Goal: Transaction & Acquisition: Purchase product/service

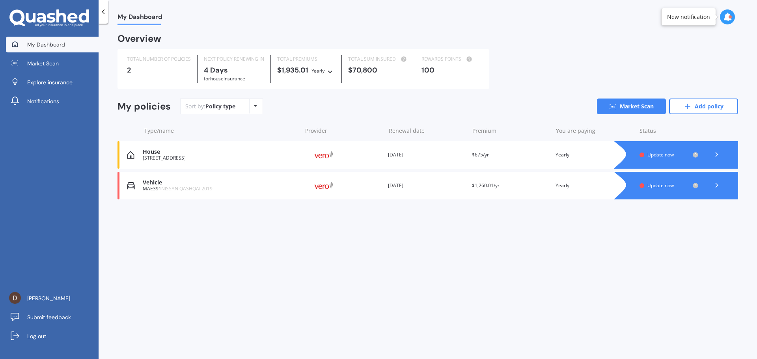
click at [188, 186] on div "Vehicle" at bounding box center [220, 182] width 155 height 7
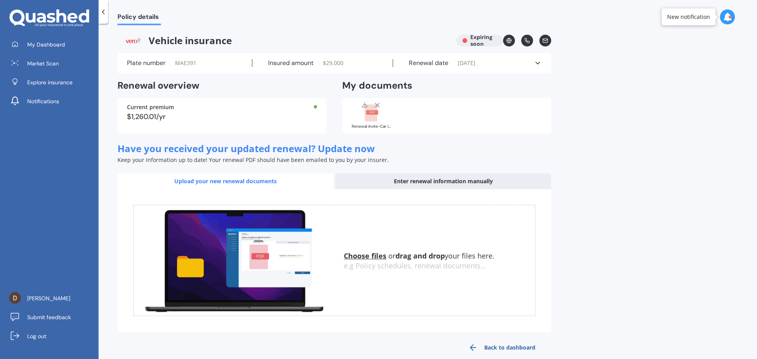
scroll to position [12, 0]
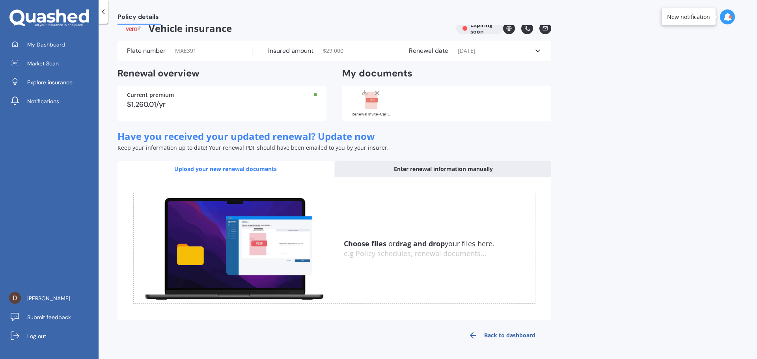
click at [543, 50] on div "Plate number MAE391 Insured amount $ 29,000 Renewal date [DATE] See more" at bounding box center [335, 51] width 434 height 21
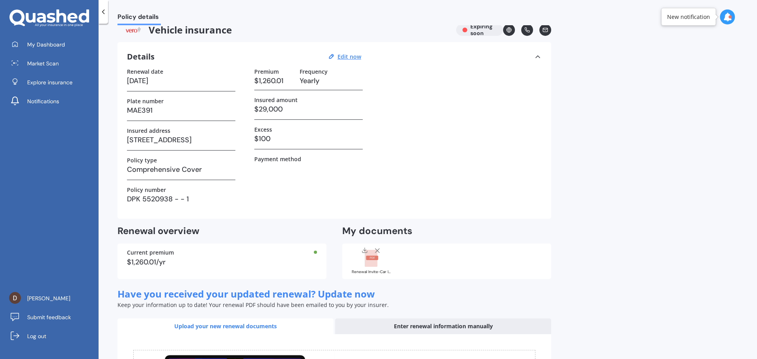
scroll to position [0, 0]
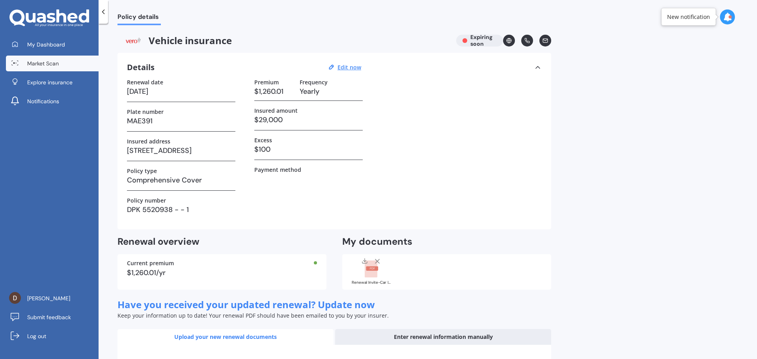
click at [52, 63] on span "Market Scan" at bounding box center [43, 64] width 32 height 8
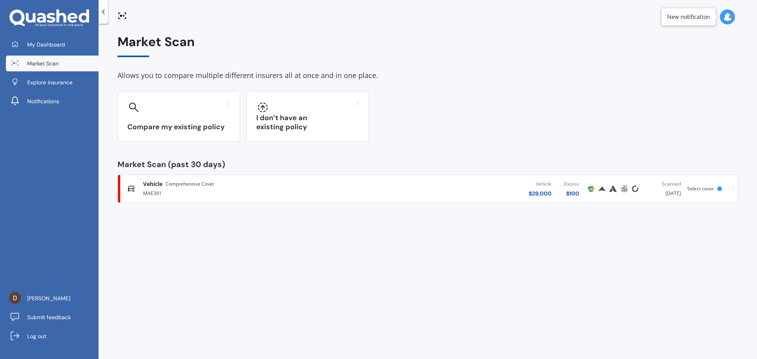
click at [708, 184] on div "Vehicle Comprehensive Cover MAE391 Vehicle $ 29,000 Excess $ 100 Scanned [DATE]…" at bounding box center [428, 189] width 614 height 24
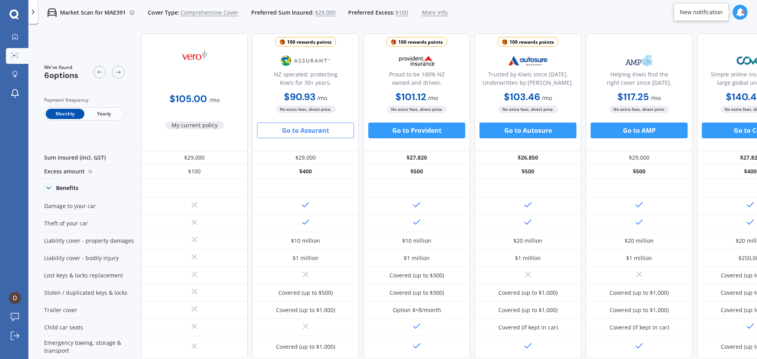
click at [313, 132] on button "Go to Assurant" at bounding box center [305, 131] width 97 height 16
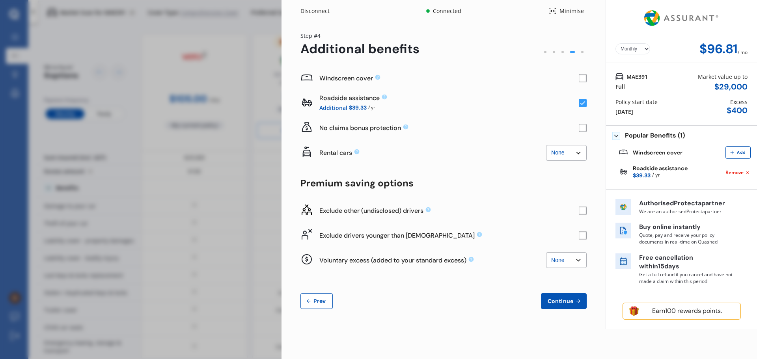
click at [645, 107] on div "Policy start date [DATE]" at bounding box center [637, 107] width 42 height 18
click at [640, 48] on select "Yearly Monthly" at bounding box center [633, 48] width 35 height 11
click at [649, 48] on select "Yearly Monthly" at bounding box center [633, 48] width 35 height 11
click at [636, 50] on select "Yearly Monthly" at bounding box center [633, 48] width 35 height 11
click at [616, 43] on select "Yearly Monthly" at bounding box center [633, 48] width 35 height 11
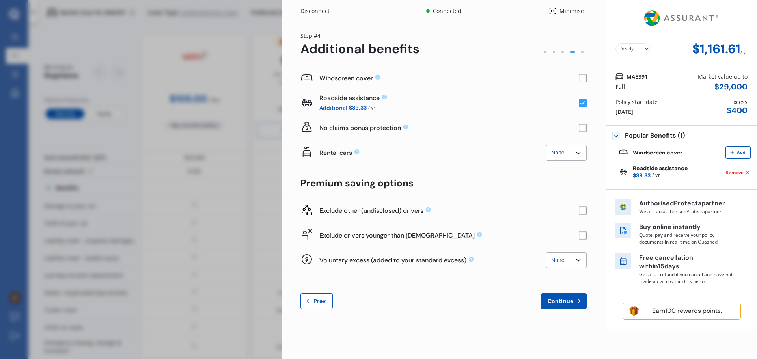
click at [645, 48] on select "Yearly Monthly" at bounding box center [633, 48] width 35 height 11
select select "Monthly"
click at [616, 43] on select "Yearly Monthly" at bounding box center [633, 48] width 35 height 11
click at [573, 300] on span "Continue" at bounding box center [560, 301] width 29 height 6
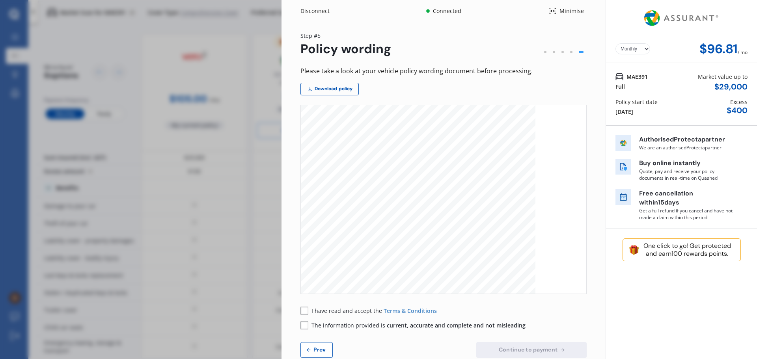
click at [304, 309] on rect at bounding box center [304, 311] width 8 height 8
click at [366, 325] on span "The information provided is current, accurate and complete and not misleading" at bounding box center [418, 325] width 214 height 7
click at [526, 351] on span "Continue to payment" at bounding box center [528, 350] width 62 height 6
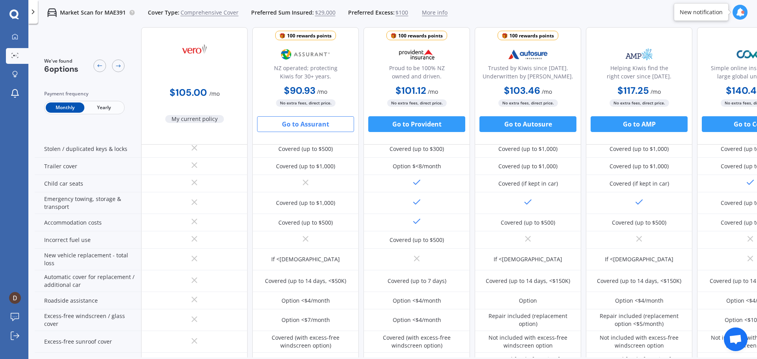
scroll to position [104, 0]
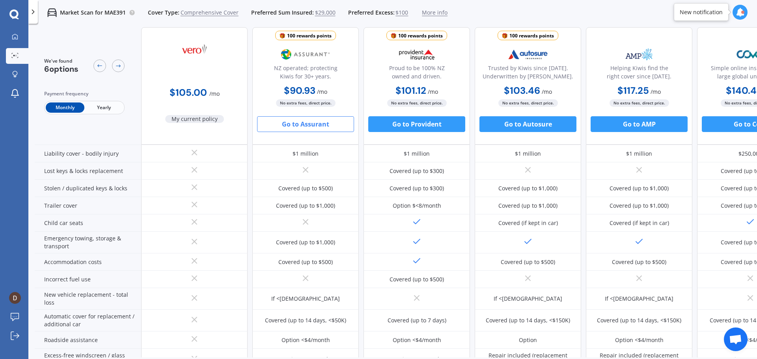
drag, startPoint x: 335, startPoint y: 55, endPoint x: 288, endPoint y: 52, distance: 47.0
click at [288, 52] on div "100 rewards points NZ operated; protecting Kiwis for 30+ years." at bounding box center [305, 64] width 93 height 39
click at [323, 13] on span "$29,000" at bounding box center [325, 13] width 21 height 8
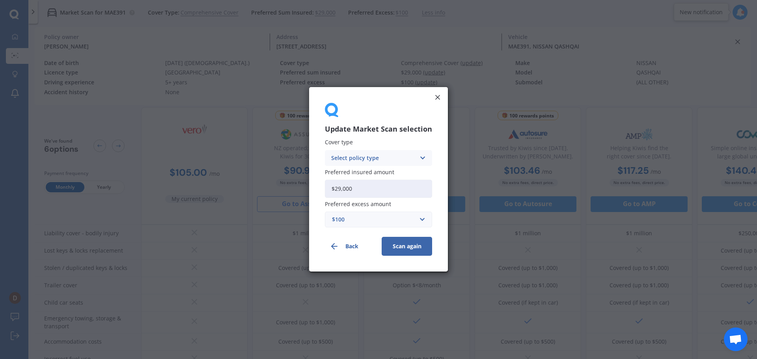
drag, startPoint x: 377, startPoint y: 192, endPoint x: 307, endPoint y: 192, distance: 70.2
click at [307, 192] on div "Update Market Scan selection Cover type Select policy type Comprehensive Third …" at bounding box center [378, 179] width 757 height 359
type input "$22,000"
click at [390, 164] on div "Select policy type Comprehensive Third Party, Fire & Theft Third Party" at bounding box center [378, 158] width 107 height 16
click at [375, 170] on div "Comprehensive" at bounding box center [378, 173] width 106 height 14
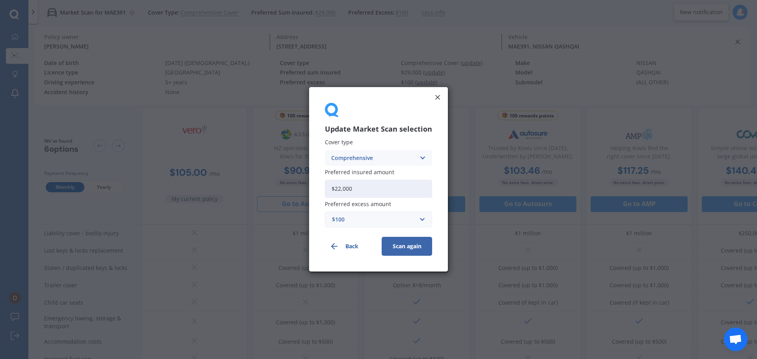
click at [412, 248] on button "Scan again" at bounding box center [407, 246] width 50 height 19
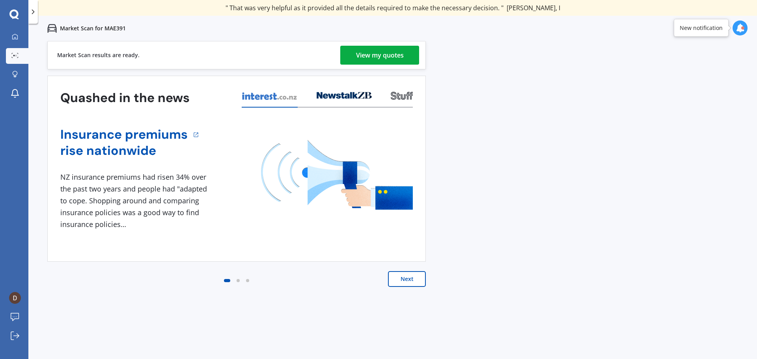
click at [394, 60] on div "View my quotes" at bounding box center [380, 55] width 48 height 19
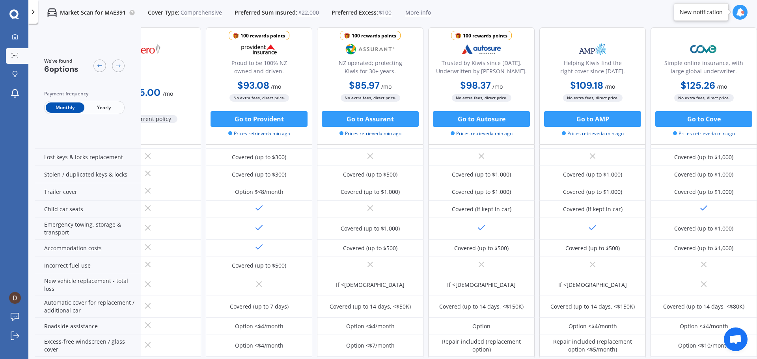
scroll to position [118, 0]
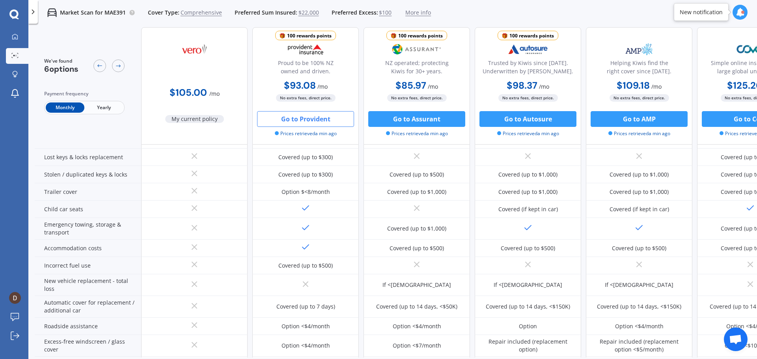
click at [304, 118] on button "Go to Provident" at bounding box center [305, 119] width 97 height 16
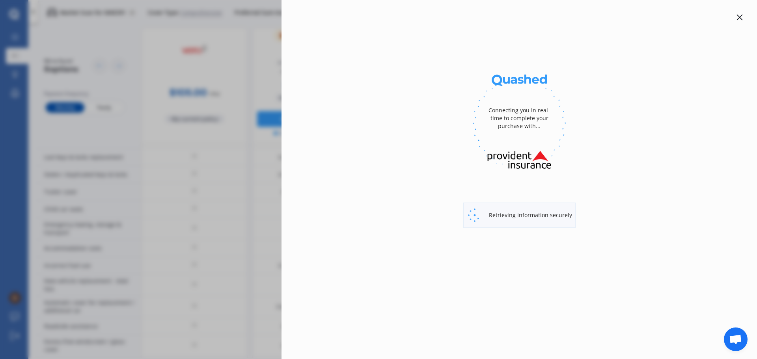
click at [737, 19] on icon at bounding box center [740, 17] width 6 height 6
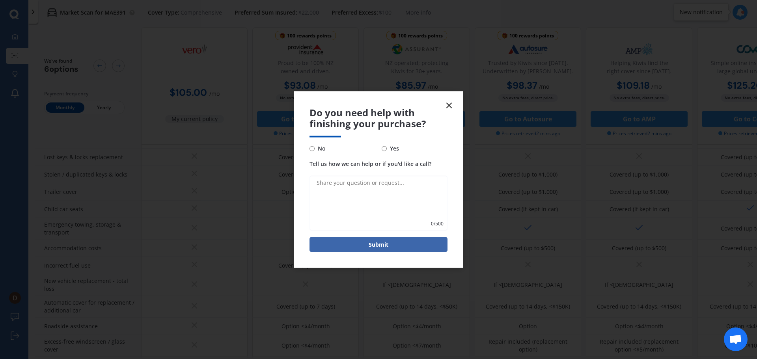
drag, startPoint x: 309, startPoint y: 146, endPoint x: 315, endPoint y: 149, distance: 6.7
click at [315, 149] on form "Do you need help with finishing your purchase? No Yes Tell us how we can help o…" at bounding box center [379, 179] width 170 height 177
click at [313, 149] on input "No" at bounding box center [312, 148] width 5 height 5
radio input "true"
click at [360, 194] on textarea "Tell us how we can help or if you'd like a call?" at bounding box center [379, 203] width 138 height 55
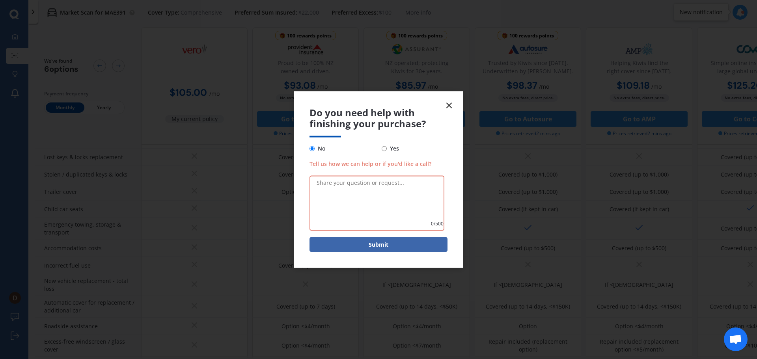
click at [399, 147] on span "Yes" at bounding box center [393, 148] width 12 height 9
click at [387, 147] on input "Yes" at bounding box center [384, 148] width 5 height 5
radio input "true"
click at [379, 190] on textarea "Tell us how we can help or if you'd like a call?" at bounding box center [377, 203] width 135 height 55
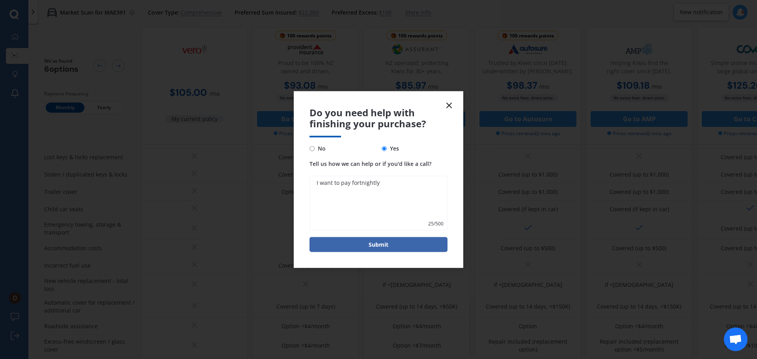
type textarea "I want to pay fortnightly"
click at [451, 106] on icon at bounding box center [448, 105] width 9 height 9
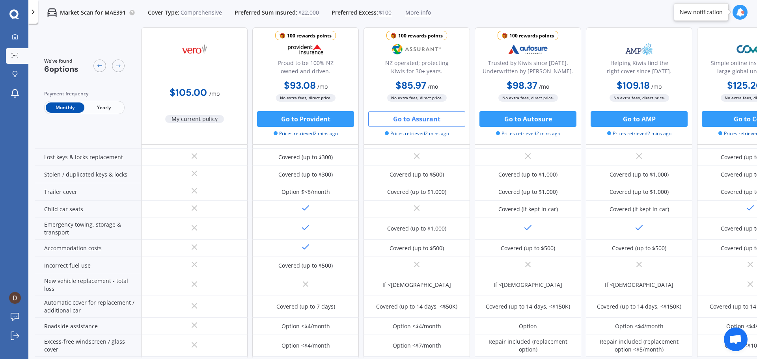
click at [407, 120] on button "Go to Assurant" at bounding box center [416, 119] width 97 height 16
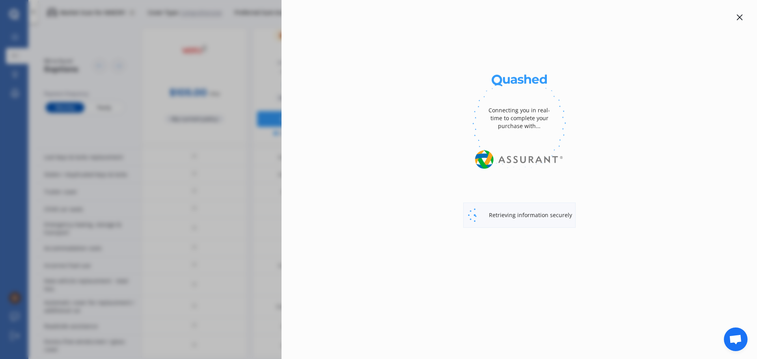
select select "full"
select select "0"
select select "Waikato"
select select "NISSAN"
select select "QASHQAI"
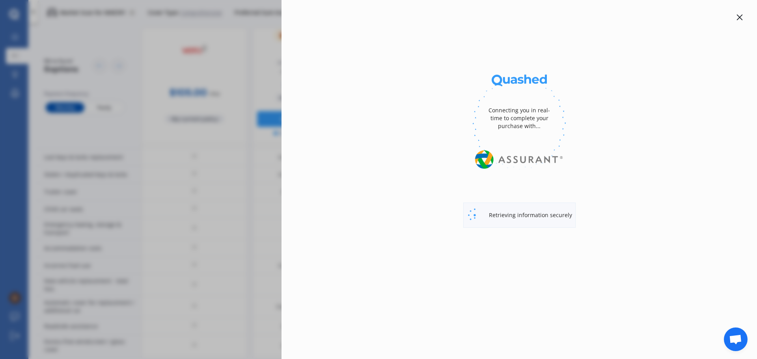
select select "(ALL OTHER)"
drag, startPoint x: 569, startPoint y: 311, endPoint x: 540, endPoint y: 240, distance: 76.6
click at [567, 308] on div "Disconnect Connected Minimise Yearly Monthly $1,031.66 / yr Step # 1 Vehicle Po…" at bounding box center [520, 179] width 476 height 359
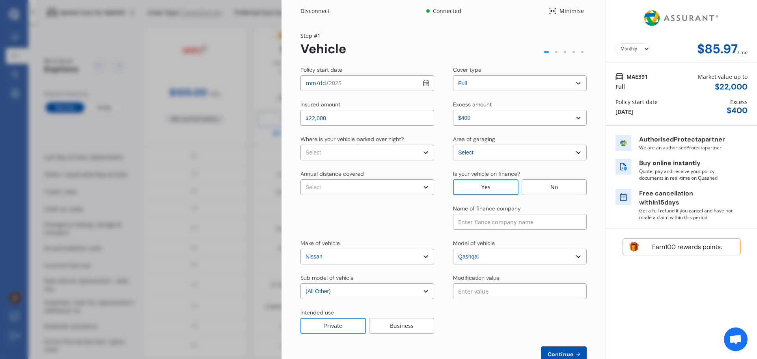
click at [643, 49] on select "Yearly Monthly" at bounding box center [633, 48] width 35 height 11
select select "Yearly"
click at [616, 43] on select "Yearly Monthly" at bounding box center [633, 48] width 35 height 11
drag, startPoint x: 743, startPoint y: 45, endPoint x: 681, endPoint y: 46, distance: 61.9
click at [685, 46] on div "$1,031.66 / yr" at bounding box center [716, 49] width 62 height 15
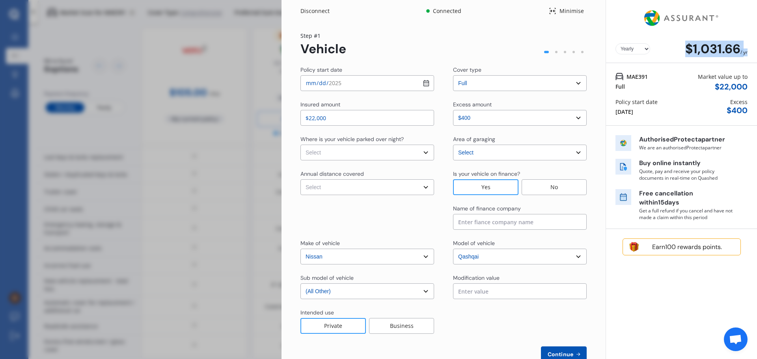
click at [423, 154] on select "Select In a garage On own property On street or road" at bounding box center [367, 153] width 134 height 16
select select "On own property"
click at [300, 145] on select "Select In a garage On own property On street or road" at bounding box center [367, 153] width 134 height 16
click at [324, 181] on select "Select Low (less than 15,000km per year) Average (15,000-30,000km per year) Hig…" at bounding box center [367, 187] width 134 height 16
select select "15000"
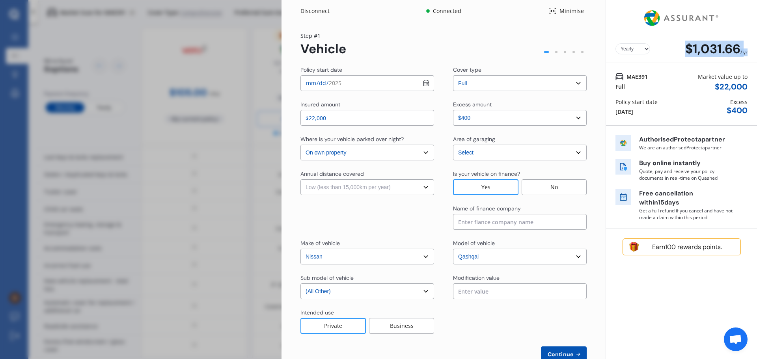
click at [300, 179] on select "Select Low (less than 15,000km per year) Average (15,000-30,000km per year) Hig…" at bounding box center [367, 187] width 134 height 16
click at [371, 207] on div at bounding box center [367, 217] width 134 height 25
click at [422, 293] on select "Select sub-model (All Other) N-TEC ST ST-L Ti Ti-L TI-L E-POWER 1.5PEH TS Turbo…" at bounding box center [367, 292] width 134 height 16
click at [423, 169] on div "Policy start date 2025-08-14 Cover type Select cover type 3rd Party Full Insure…" at bounding box center [443, 214] width 286 height 297
click at [583, 119] on div "Yearly Monthly $1,031.66 / yr Step # 1 Vehicle Policy start date 2025-08-14 Cov…" at bounding box center [444, 201] width 324 height 359
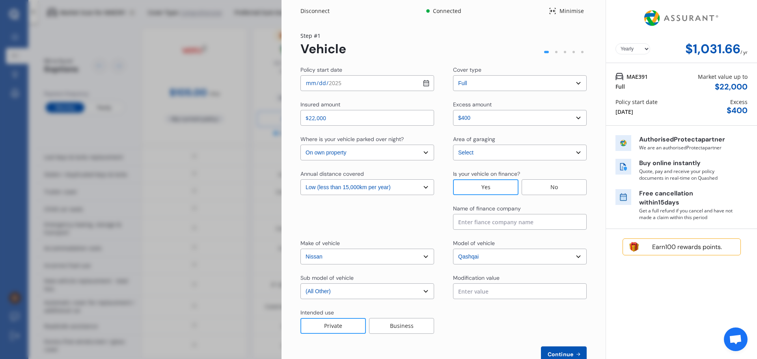
click at [565, 118] on select "Select excess amount $400 $900 $1,400" at bounding box center [520, 118] width 134 height 16
click at [504, 119] on select "Select excess amount $400 $900 $1,400" at bounding box center [520, 118] width 134 height 16
click at [524, 220] on input at bounding box center [520, 222] width 134 height 16
type input "Heartland"
click at [424, 81] on input "2025-08-14" at bounding box center [367, 83] width 134 height 16
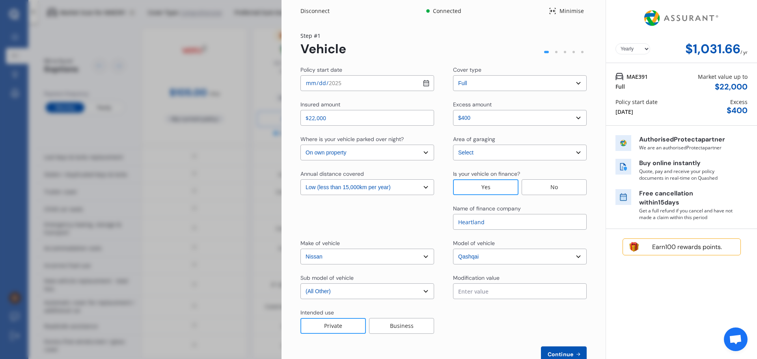
click at [575, 333] on div at bounding box center [520, 321] width 134 height 25
click at [566, 352] on span "Continue" at bounding box center [560, 354] width 29 height 6
select select "Miss"
select select "05"
select select "04"
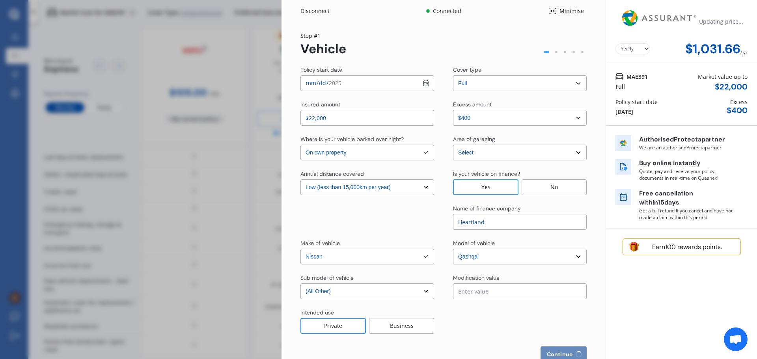
select select "1982"
select select "full"
select select "more than 4 years"
select select "New Zealand"
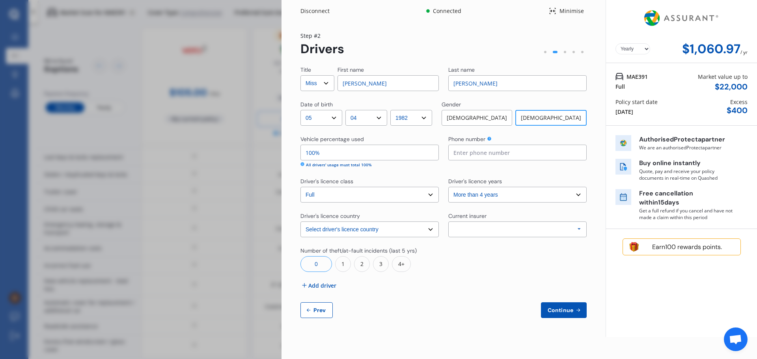
click at [645, 49] on select "Yearly Monthly" at bounding box center [633, 48] width 35 height 11
